Goal: Navigation & Orientation: Understand site structure

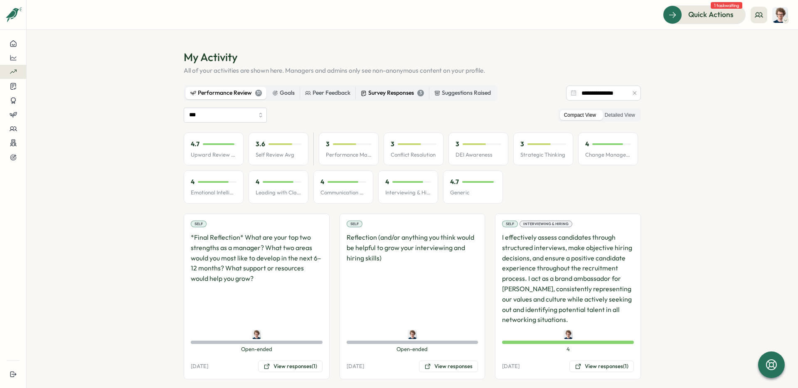
click at [383, 95] on div "Survey Responses 3" at bounding box center [392, 93] width 63 height 9
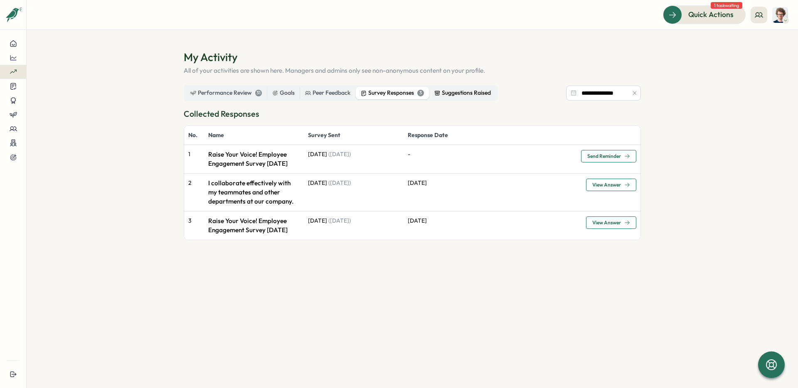
click at [446, 93] on div "Suggestions Raised" at bounding box center [462, 93] width 57 height 9
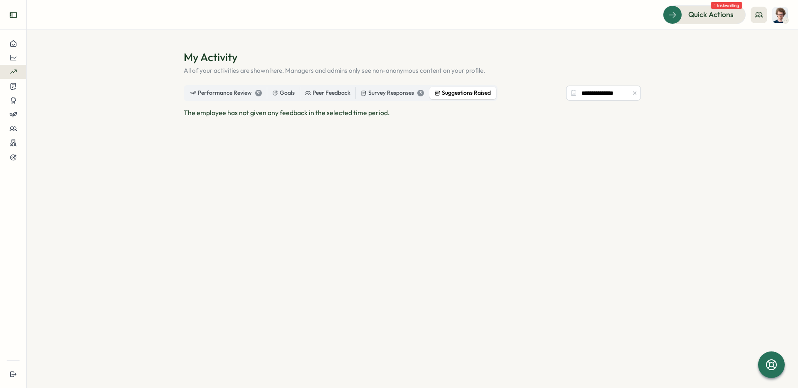
click at [12, 12] on icon "Expand sidebar" at bounding box center [13, 15] width 8 height 8
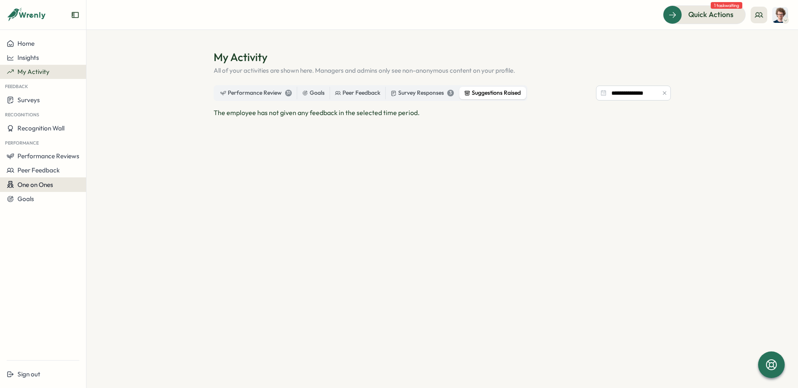
click at [40, 188] on span "One on Ones" at bounding box center [35, 185] width 36 height 8
click at [104, 169] on div "Meetings" at bounding box center [117, 168] width 59 height 9
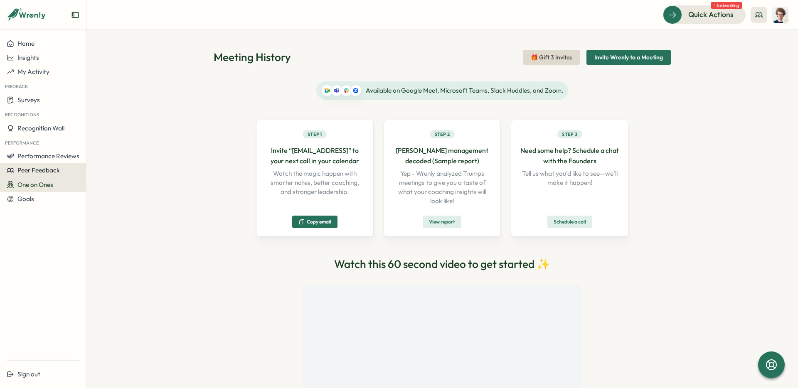
click at [47, 172] on span "Peer Feedback" at bounding box center [38, 170] width 42 height 8
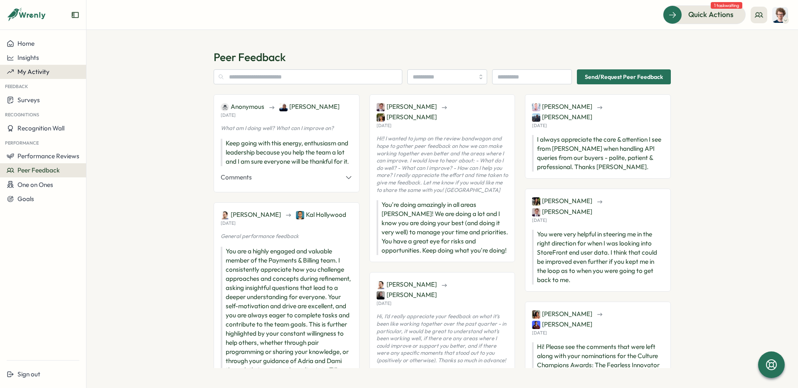
click at [39, 77] on button "My Activity" at bounding box center [43, 72] width 86 height 14
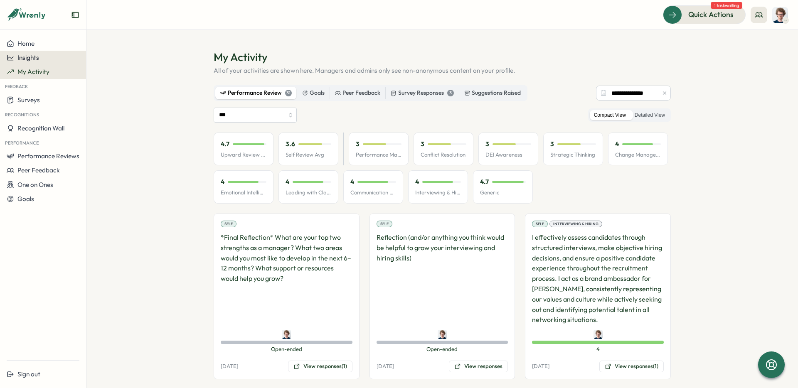
click at [37, 58] on span "Insights" at bounding box center [28, 58] width 22 height 8
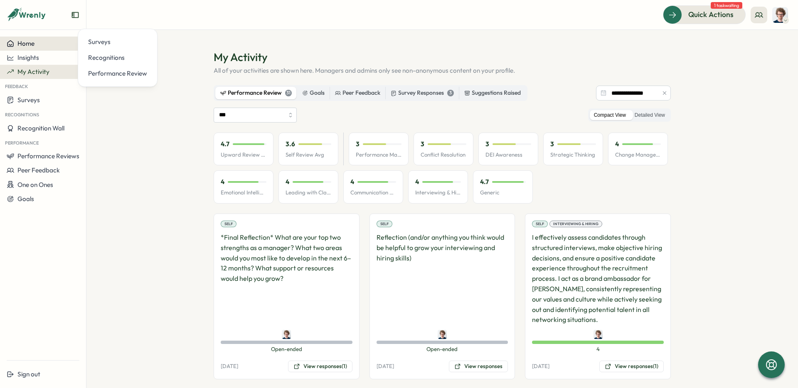
click at [30, 43] on span "Home" at bounding box center [25, 43] width 17 height 8
